Goal: Task Accomplishment & Management: Manage account settings

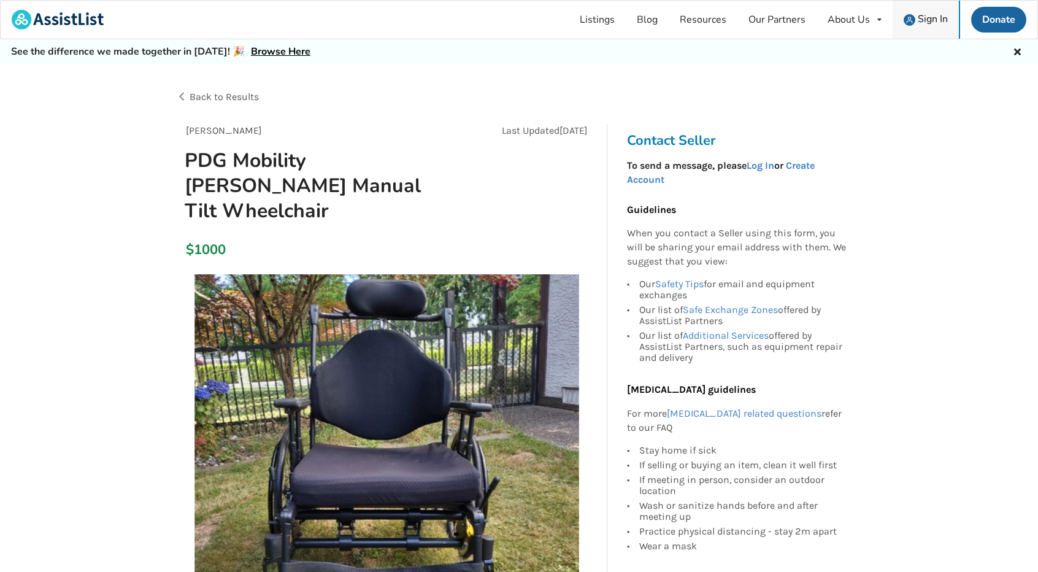
click at [936, 18] on span "Sign In" at bounding box center [932, 18] width 30 height 13
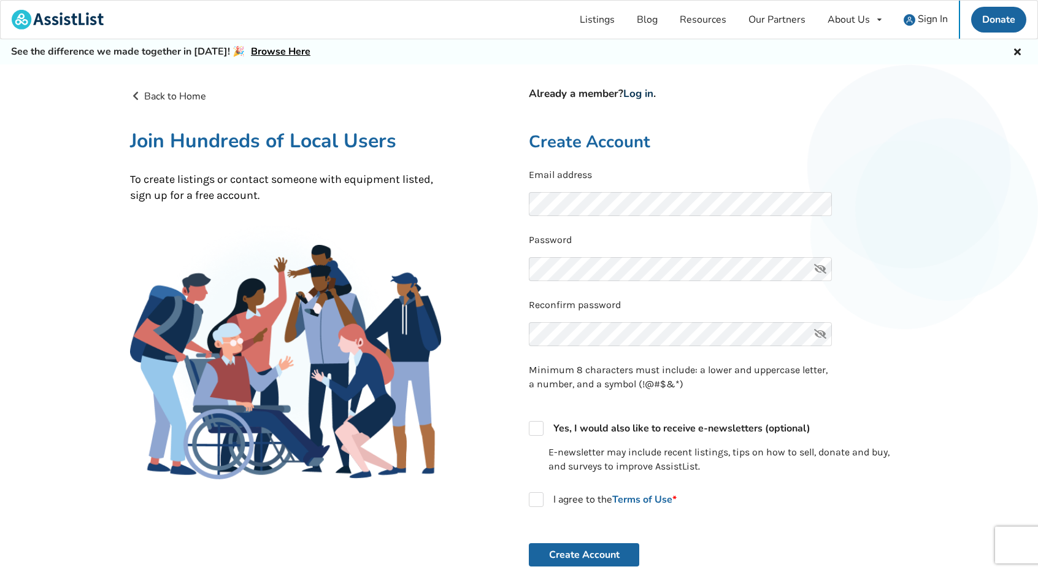
click at [649, 94] on link "Log in" at bounding box center [638, 93] width 30 height 14
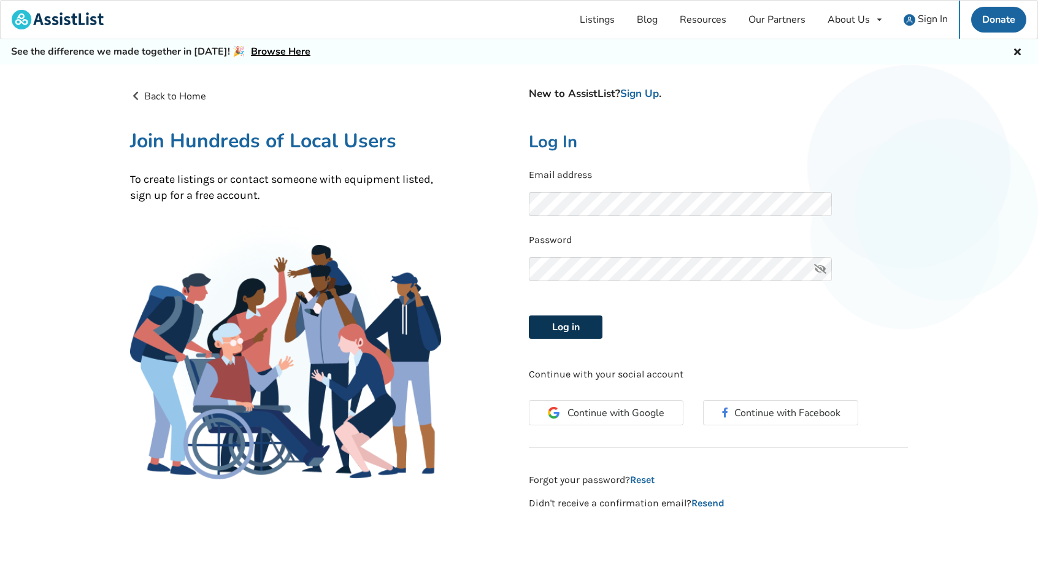
click at [565, 326] on button "Log in" at bounding box center [566, 326] width 74 height 23
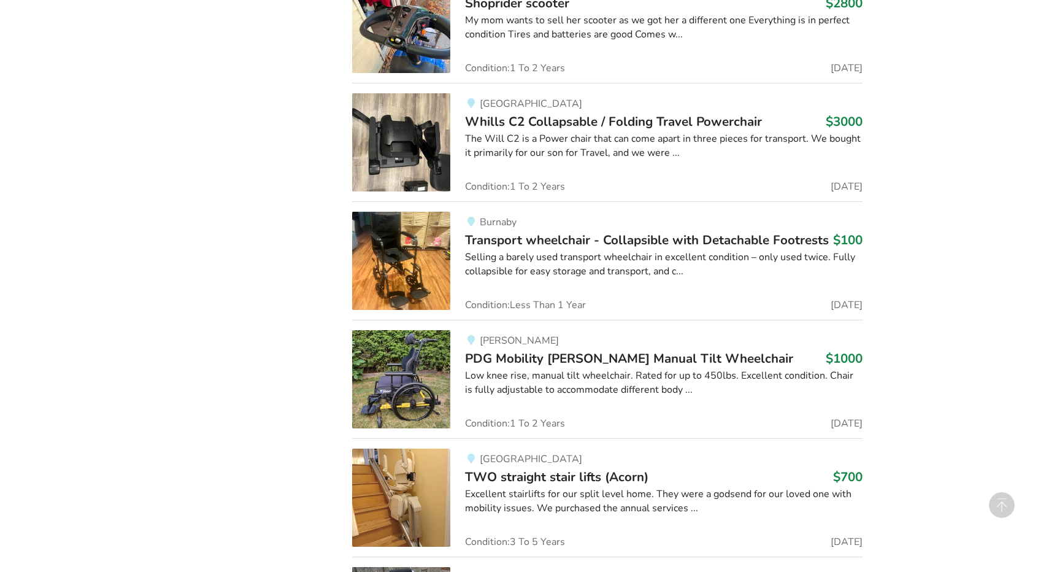
scroll to position [4722, 0]
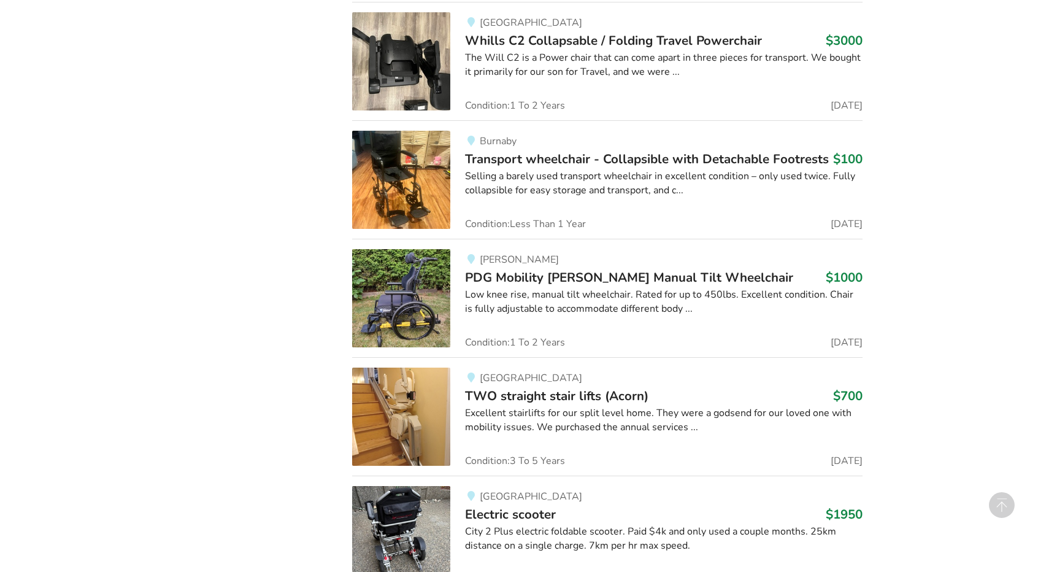
click at [538, 288] on div "Low knee rise, manual tilt wheelchair. Rated for up to 450lbs. Excellent condit…" at bounding box center [663, 302] width 397 height 28
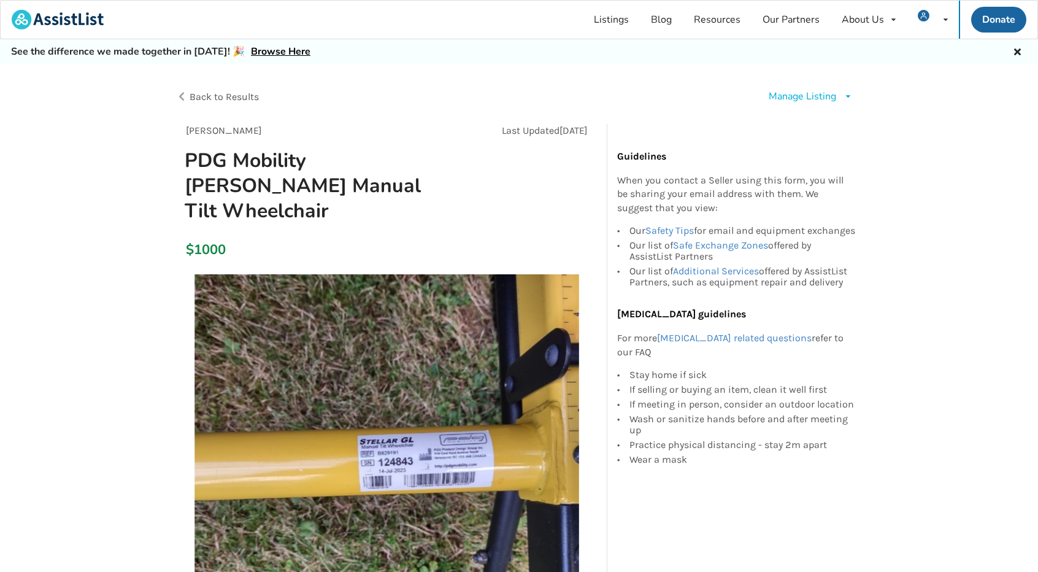
click at [800, 99] on div "Manage Listing" at bounding box center [801, 97] width 67 height 14
